Goal: Transaction & Acquisition: Purchase product/service

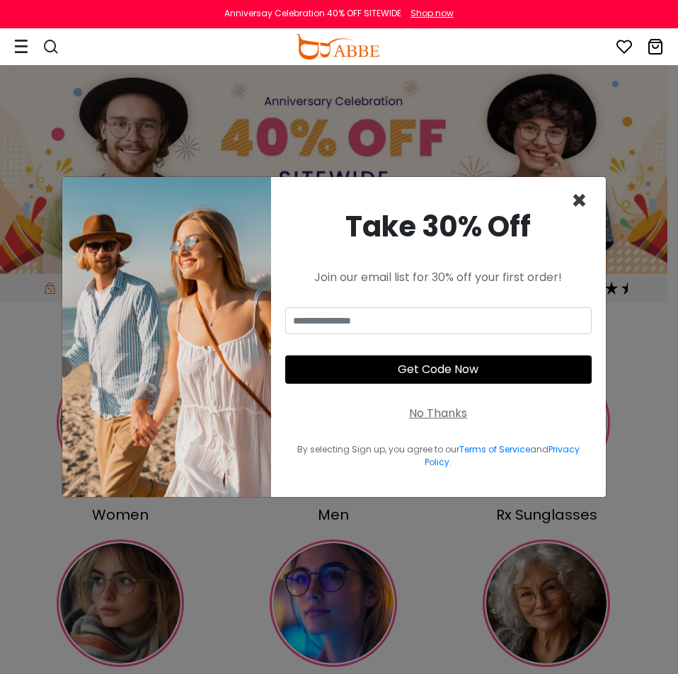
click at [586, 201] on span "×" at bounding box center [580, 201] width 16 height 36
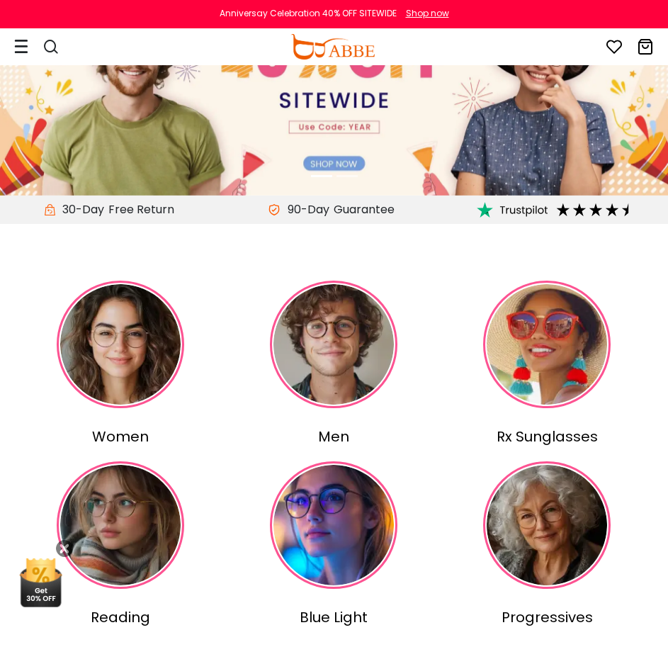
scroll to position [212, 0]
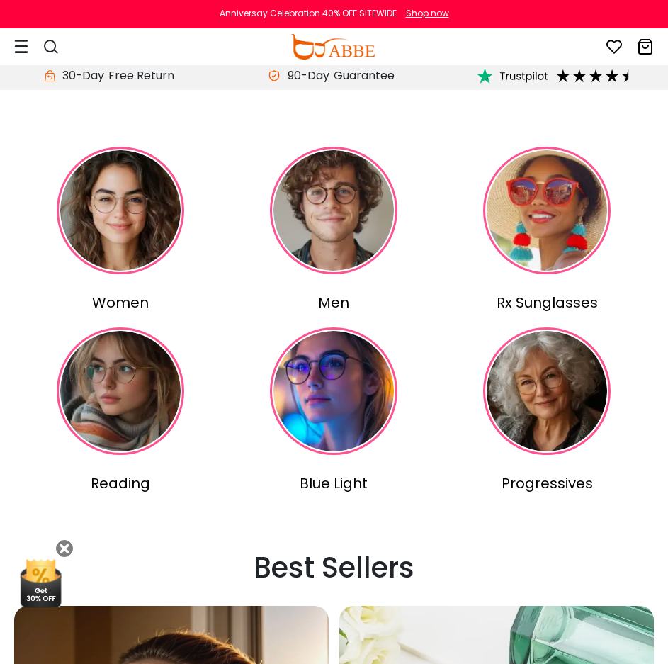
click at [338, 410] on img at bounding box center [333, 390] width 127 height 127
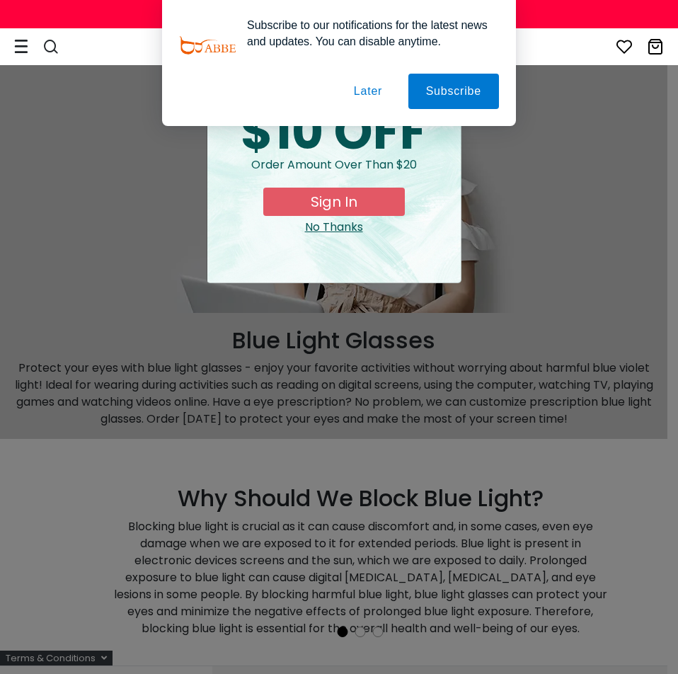
click at [545, 171] on div "× special offer just for you $10 OFF Order amount over than $20 Sign In No Than…" at bounding box center [339, 337] width 678 height 674
click at [360, 89] on button "Later" at bounding box center [368, 91] width 64 height 35
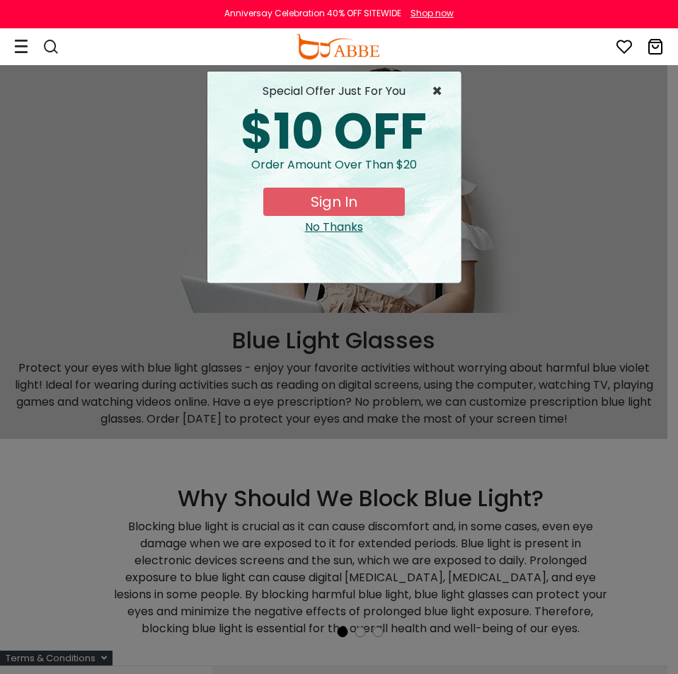
click at [442, 85] on span "×" at bounding box center [441, 91] width 18 height 17
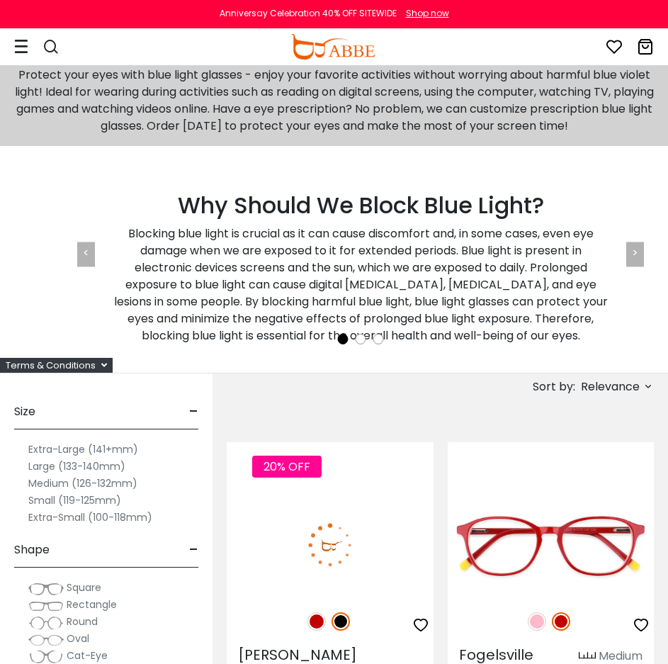
scroll to position [567, 0]
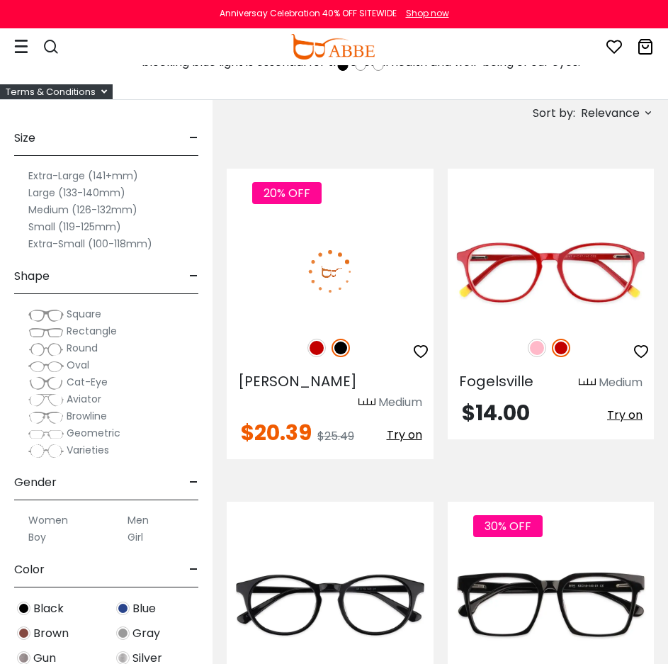
click at [312, 307] on img at bounding box center [330, 271] width 207 height 103
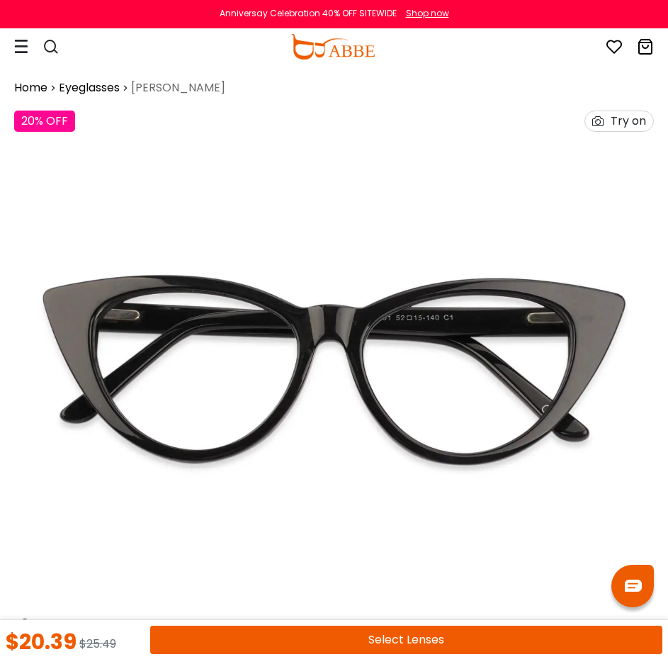
click at [18, 47] on icon at bounding box center [21, 46] width 14 height 15
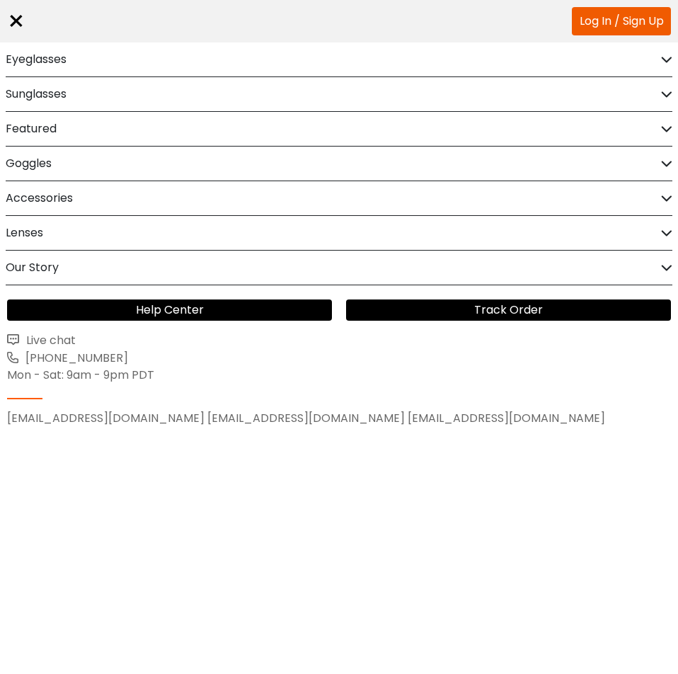
click at [592, 25] on link "Log In / Sign Up" at bounding box center [621, 21] width 99 height 28
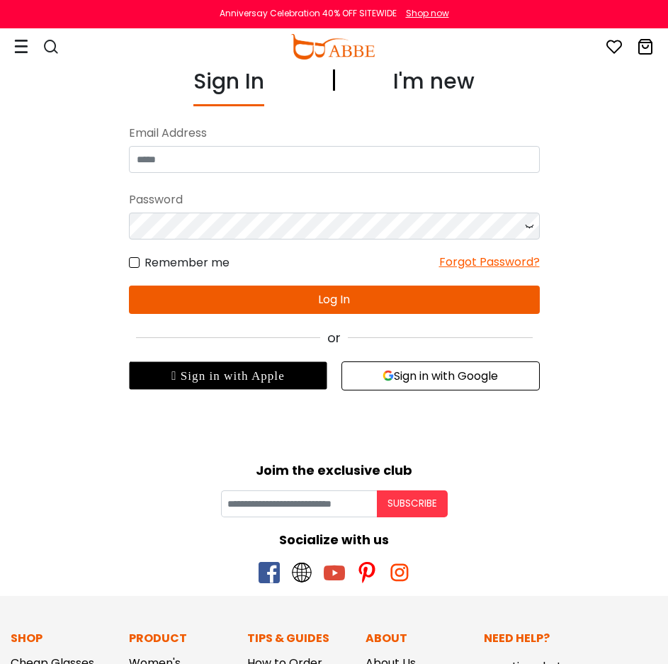
click at [419, 376] on button "Sign in with Google" at bounding box center [440, 375] width 198 height 29
click at [433, 374] on button "Sign in with Google" at bounding box center [440, 375] width 198 height 29
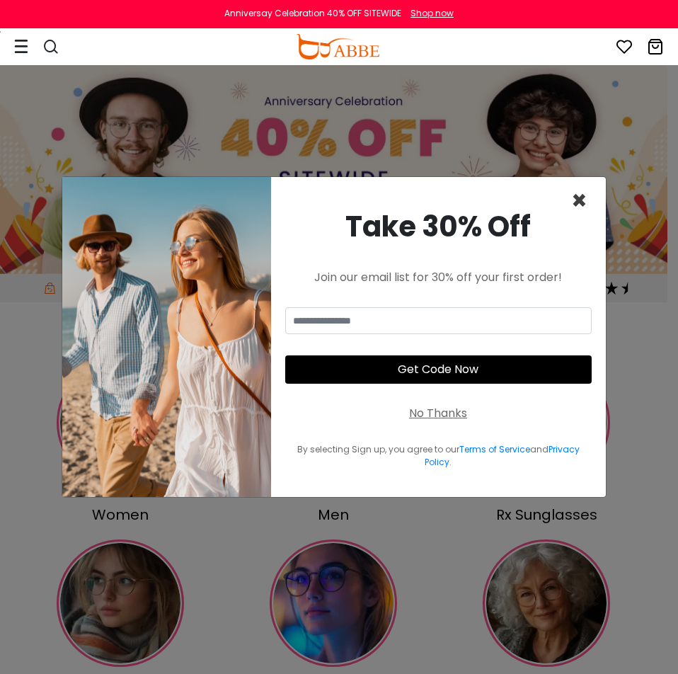
click at [577, 203] on span "×" at bounding box center [580, 201] width 16 height 36
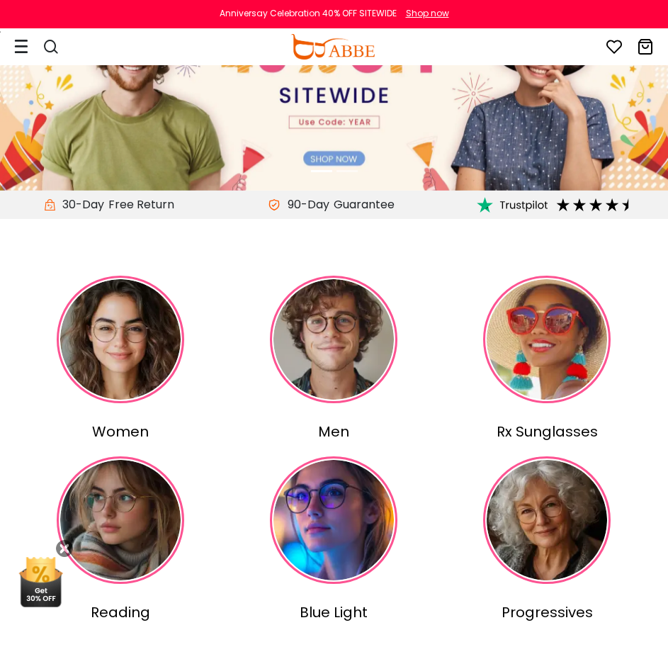
scroll to position [212, 0]
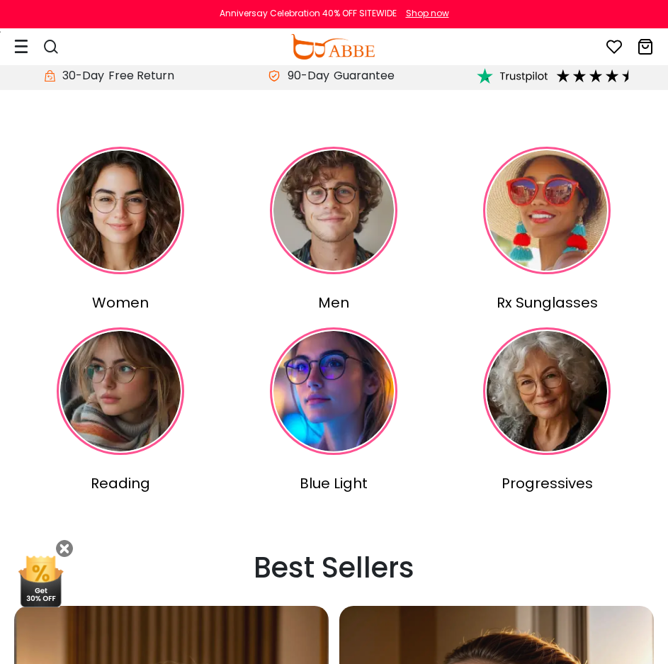
click at [106, 378] on img at bounding box center [120, 390] width 127 height 127
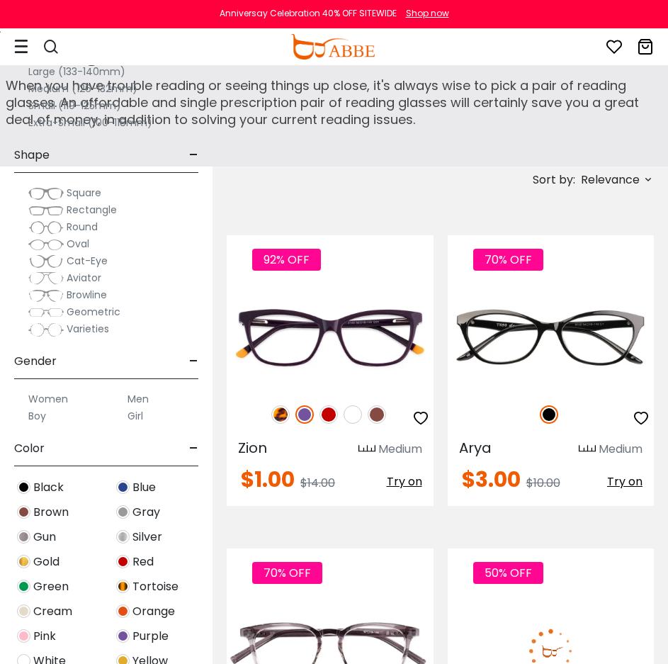
scroll to position [283, 0]
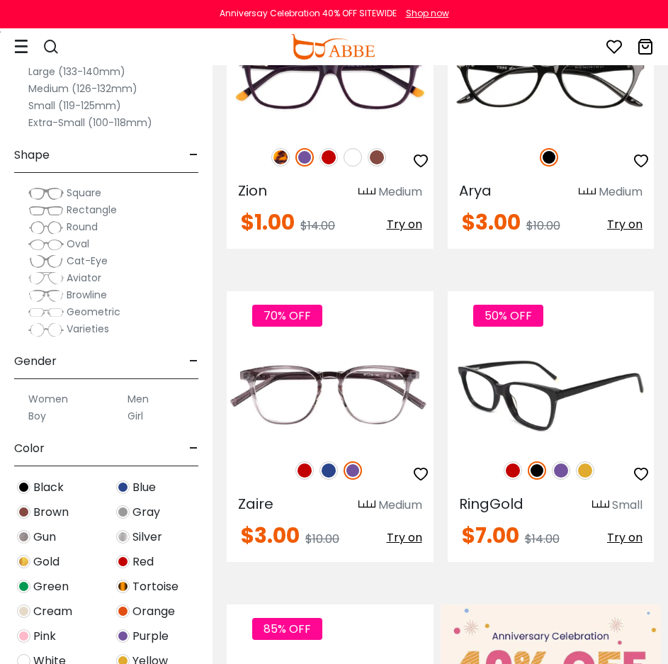
click at [530, 399] on img at bounding box center [551, 393] width 207 height 103
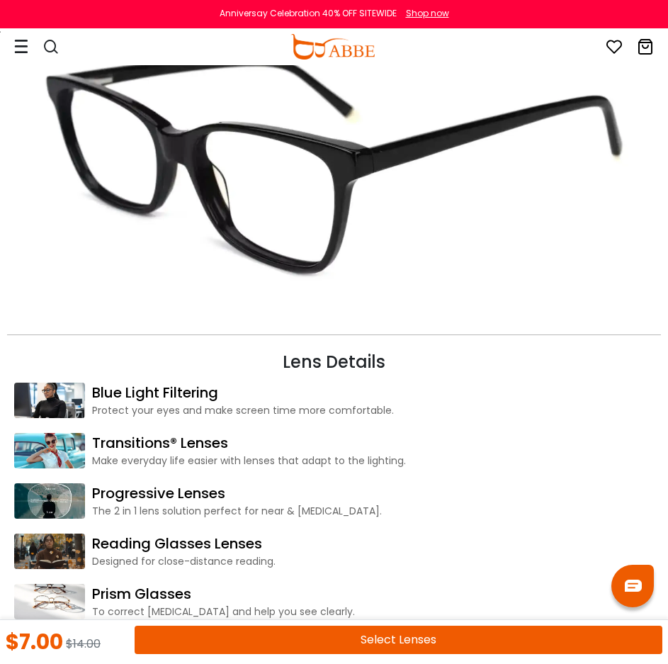
scroll to position [1983, 0]
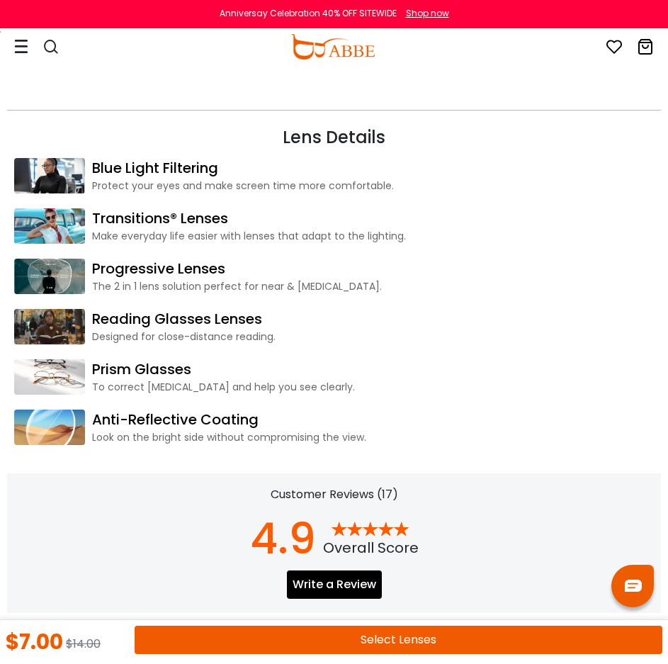
click at [104, 267] on link "Progressive Lenses" at bounding box center [373, 268] width 562 height 21
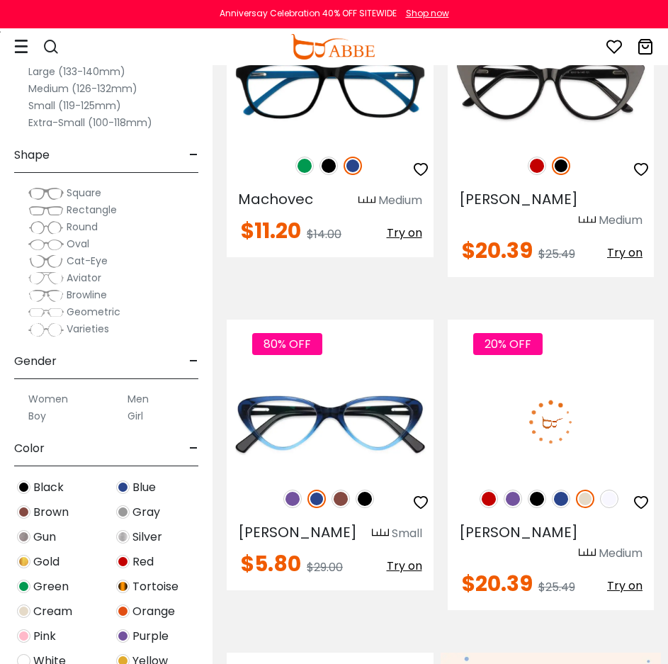
scroll to position [283, 0]
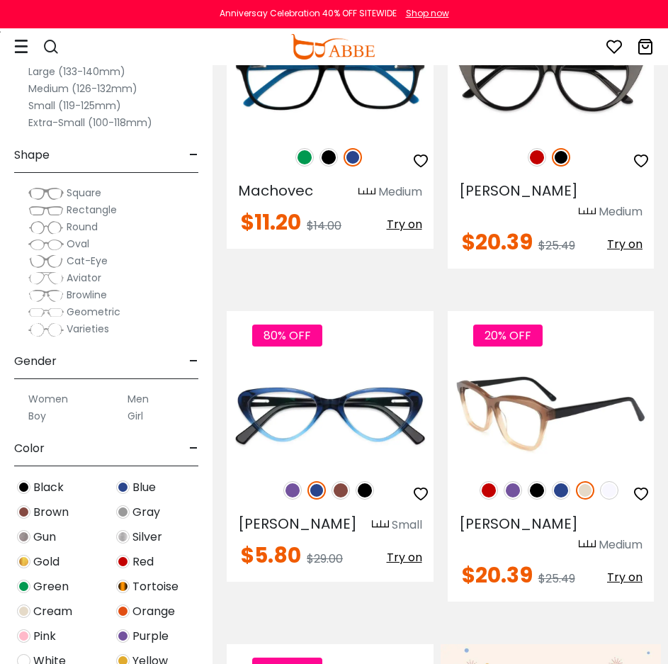
click at [564, 419] on img at bounding box center [551, 413] width 207 height 103
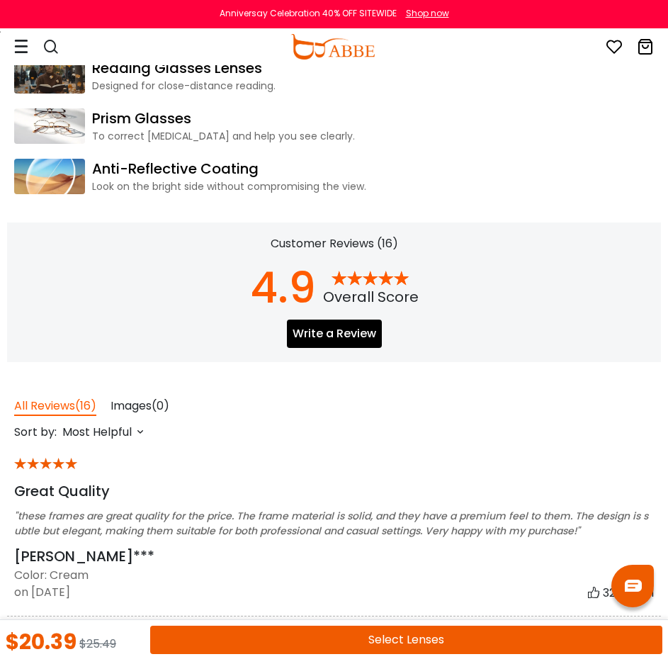
scroll to position [2266, 0]
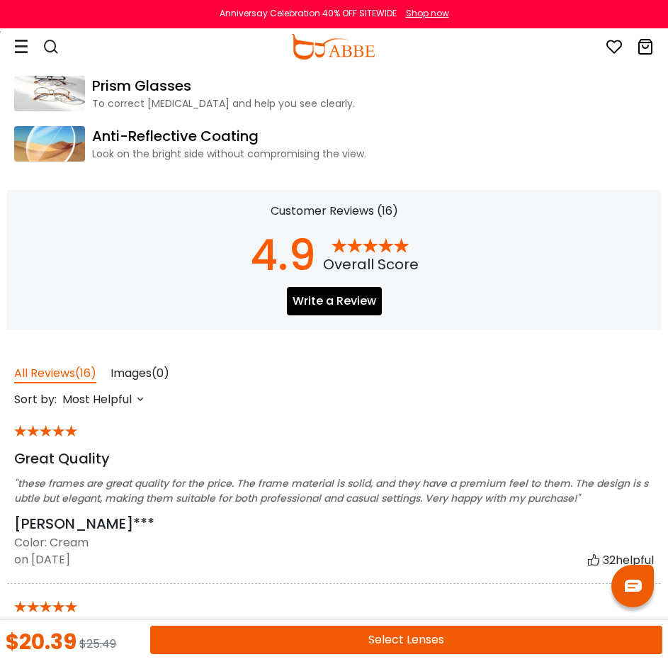
click at [72, 154] on img at bounding box center [49, 142] width 71 height 35
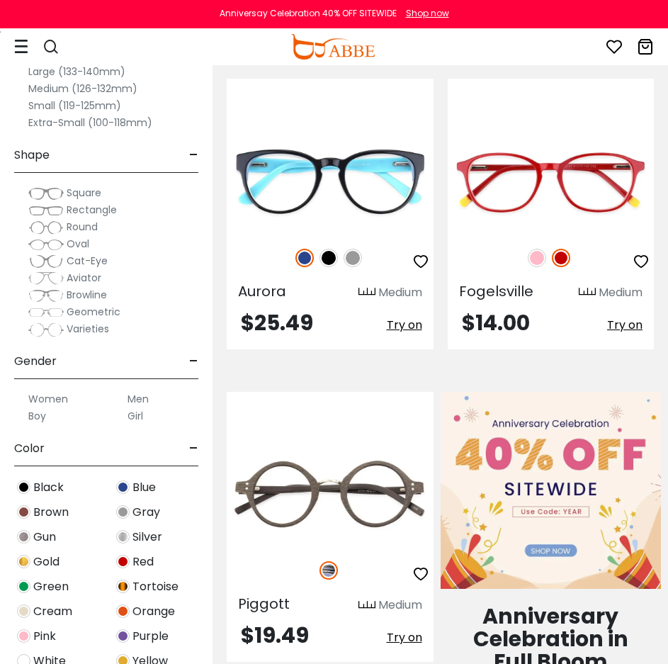
scroll to position [354, 0]
